Goal: Check status: Check status

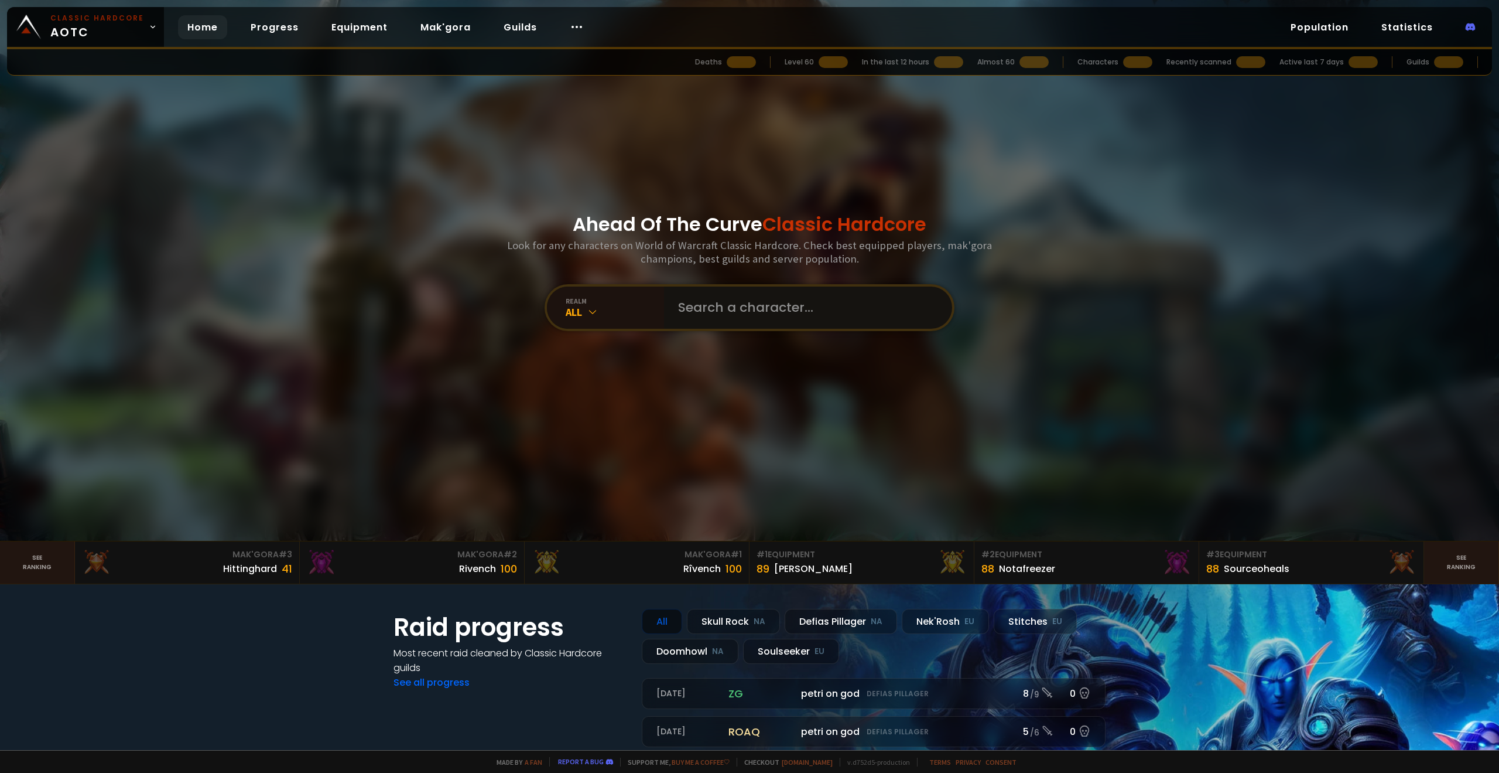
click at [707, 301] on input "text" at bounding box center [804, 307] width 267 height 42
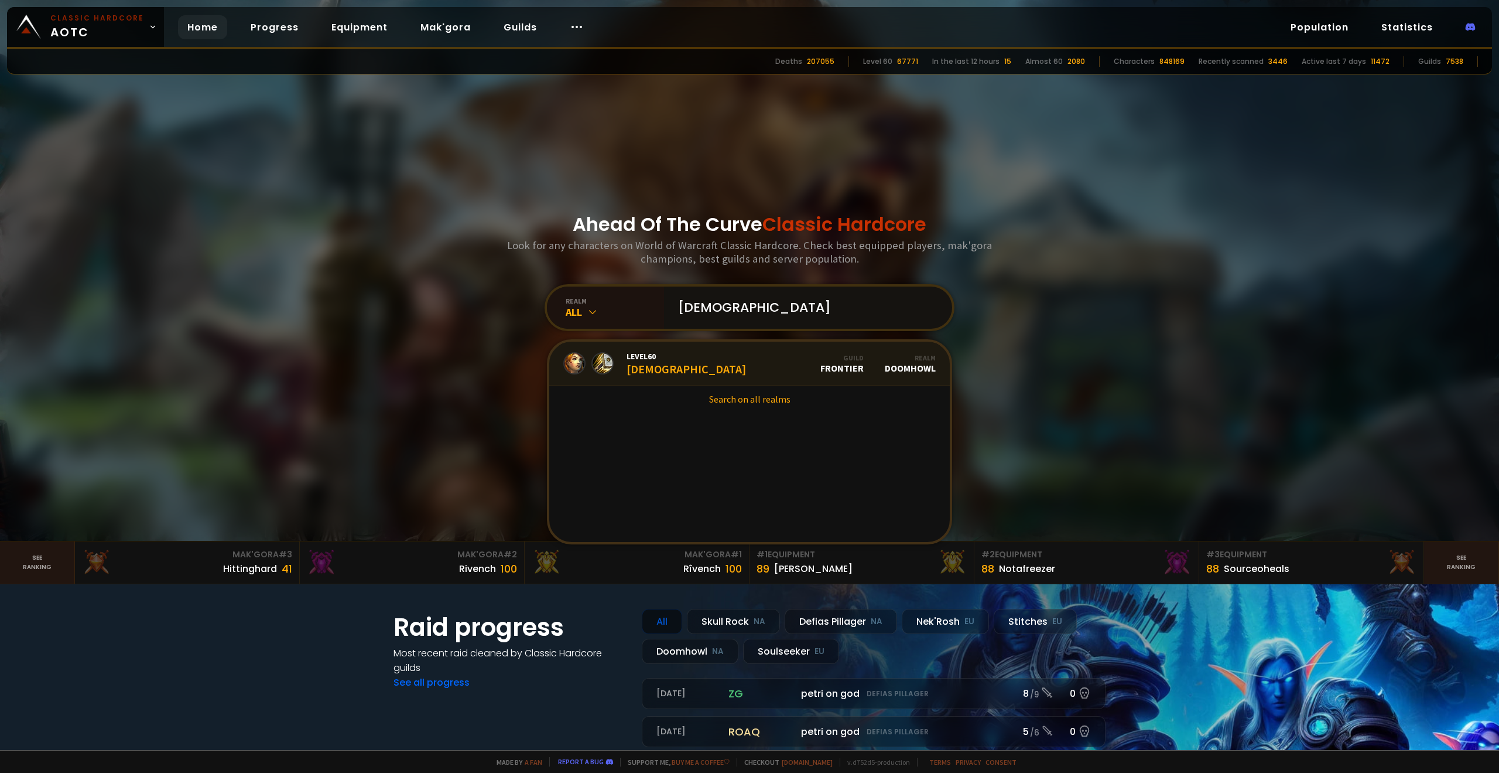
type input "[DEMOGRAPHIC_DATA]"
click at [676, 363] on link "Level 60 Shirojin Guild Frontier Realm Doomhowl" at bounding box center [749, 363] width 401 height 45
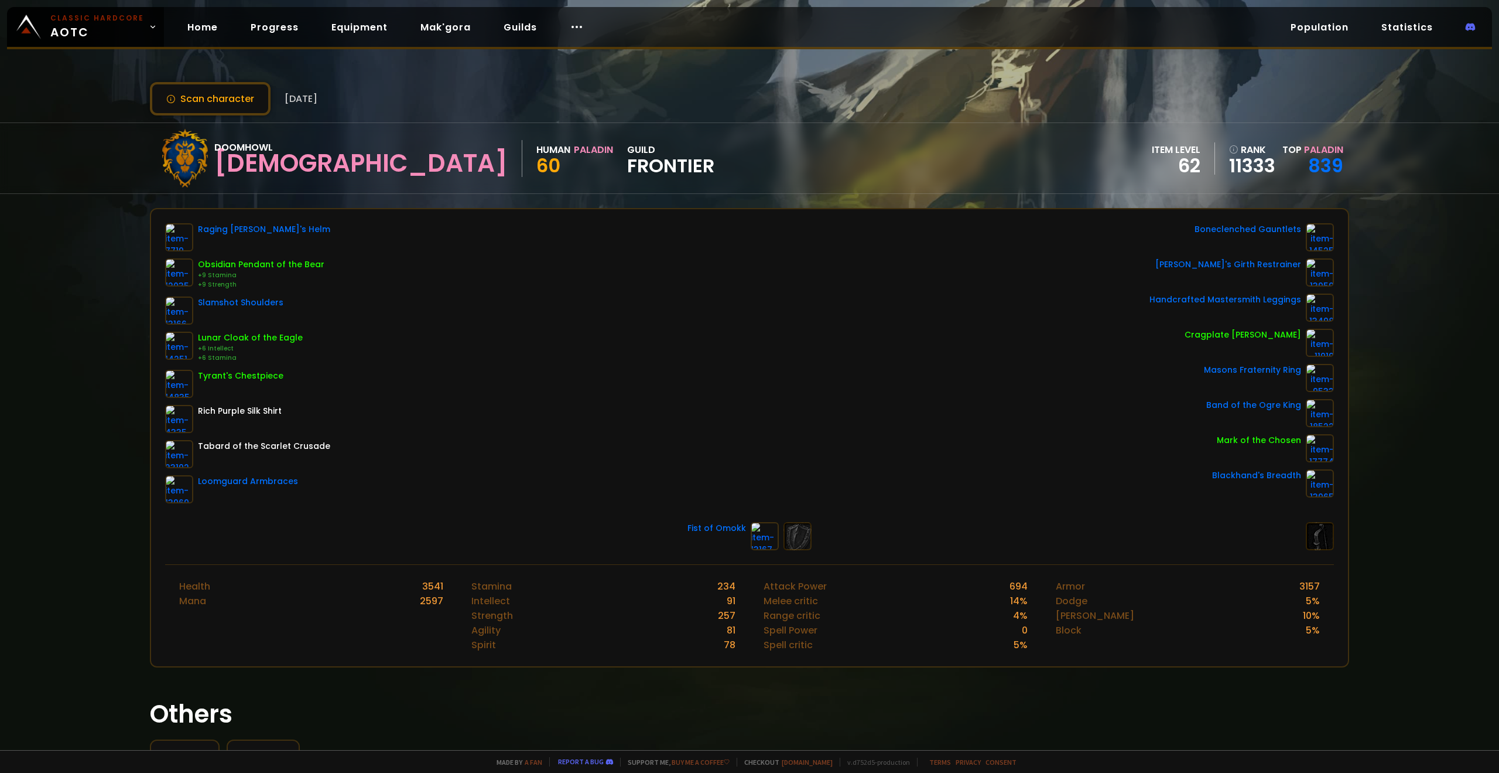
drag, startPoint x: 788, startPoint y: 349, endPoint x: 777, endPoint y: 346, distance: 12.1
click at [1314, 149] on span "Paladin" at bounding box center [1323, 149] width 39 height 13
click at [213, 89] on button "Scan character" at bounding box center [210, 98] width 121 height 33
